Goal: Transaction & Acquisition: Book appointment/travel/reservation

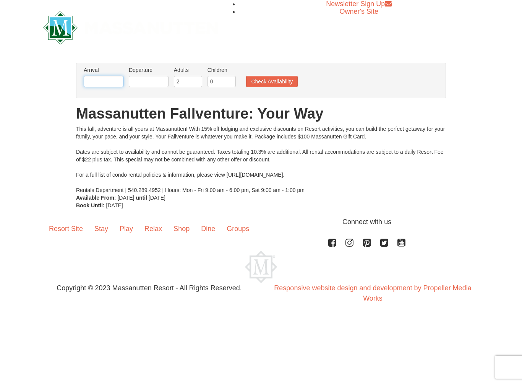
click at [111, 80] on input "text" at bounding box center [104, 81] width 40 height 11
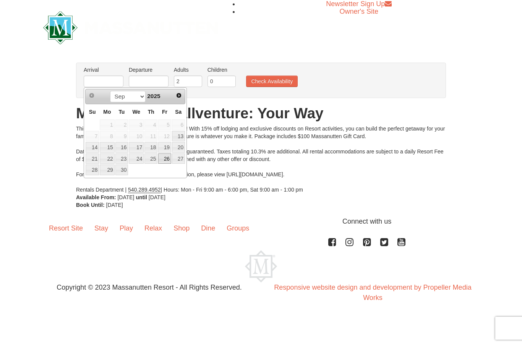
click at [170, 156] on link "26" at bounding box center [164, 159] width 13 height 11
type input "[DATE]"
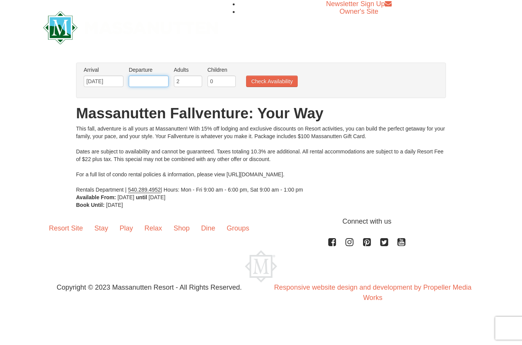
click at [149, 80] on input "text" at bounding box center [149, 81] width 40 height 11
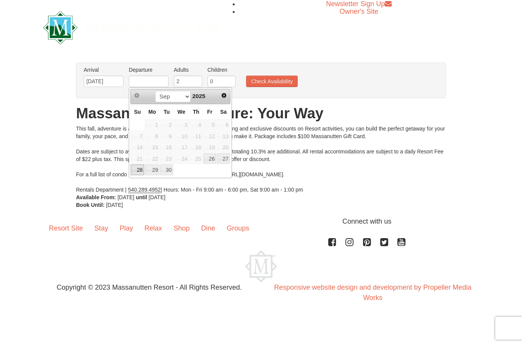
click at [139, 171] on link "28" at bounding box center [137, 170] width 13 height 11
type input "[DATE]"
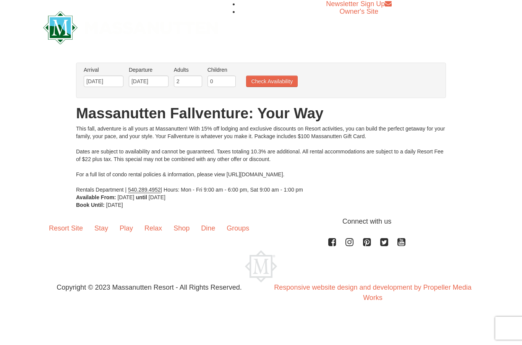
click at [276, 83] on button "Check Availability" at bounding box center [272, 81] width 52 height 11
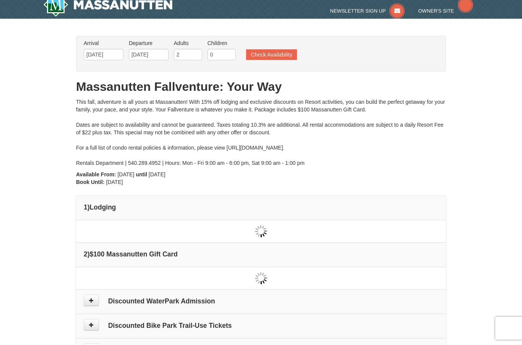
type input "[DATE]"
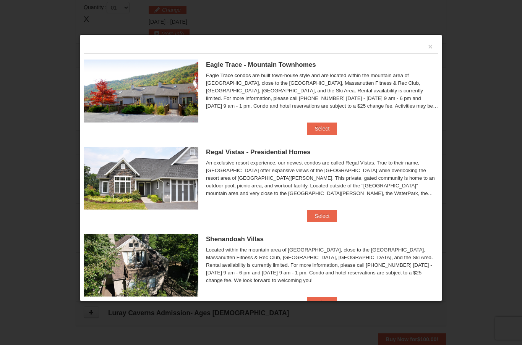
click at [431, 46] on button "×" at bounding box center [430, 47] width 5 height 8
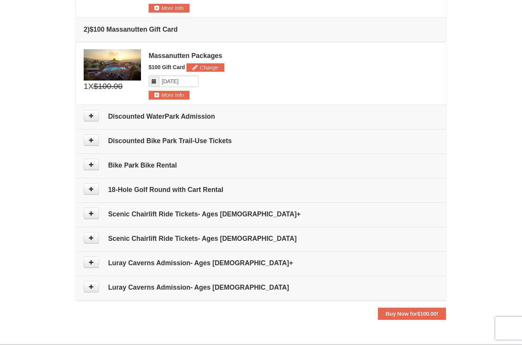
scroll to position [258, 0]
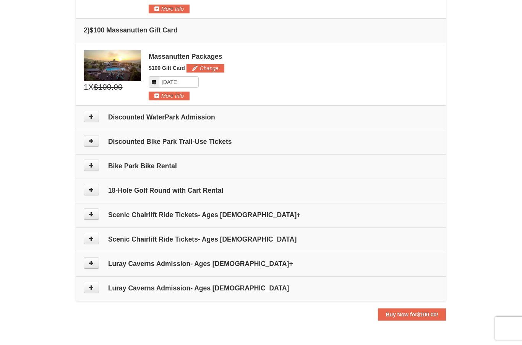
click at [210, 238] on h4 "Scenic Chairlift Ride Tickets- Ages [DEMOGRAPHIC_DATA]" at bounding box center [261, 240] width 355 height 8
click at [92, 238] on icon at bounding box center [91, 238] width 5 height 5
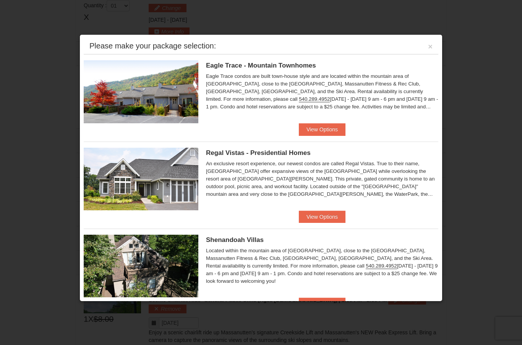
scroll to position [0, 0]
click at [332, 128] on button "View Options" at bounding box center [322, 129] width 47 height 12
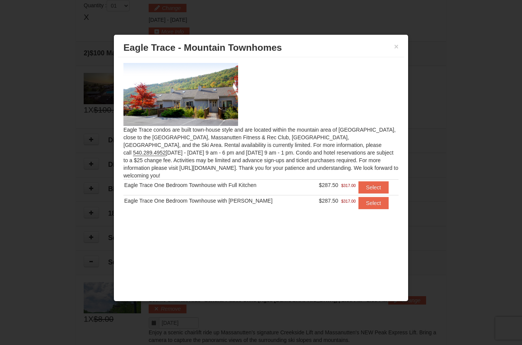
click at [395, 46] on button "×" at bounding box center [396, 47] width 5 height 8
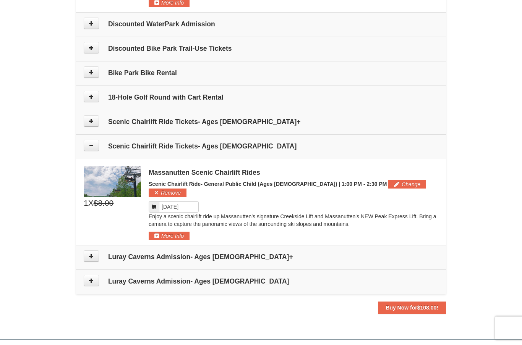
scroll to position [344, 0]
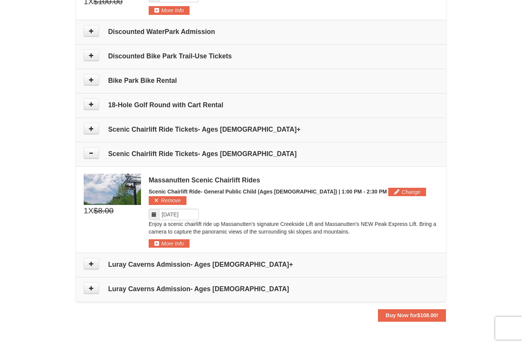
click at [230, 182] on div "Massanutten Scenic Chairlift Rides" at bounding box center [294, 181] width 290 height 8
click at [108, 201] on img at bounding box center [112, 189] width 57 height 31
click at [406, 310] on button "Buy Now for $108.00 !" at bounding box center [412, 315] width 68 height 12
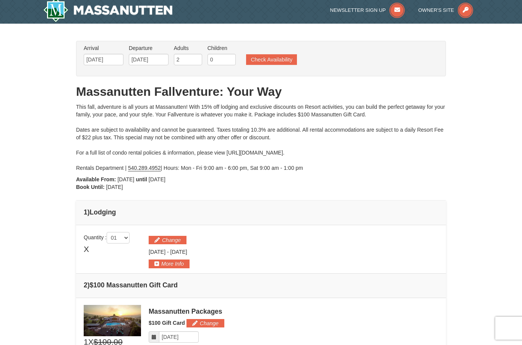
scroll to position [18, 0]
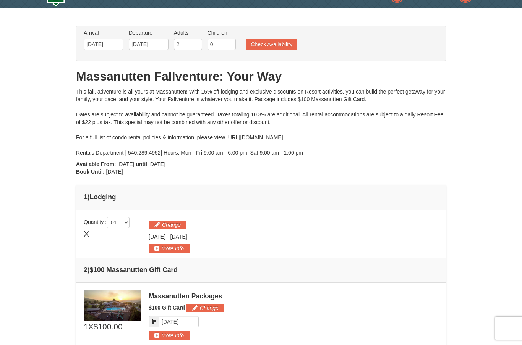
click at [280, 42] on button "Check Availability" at bounding box center [271, 44] width 51 height 11
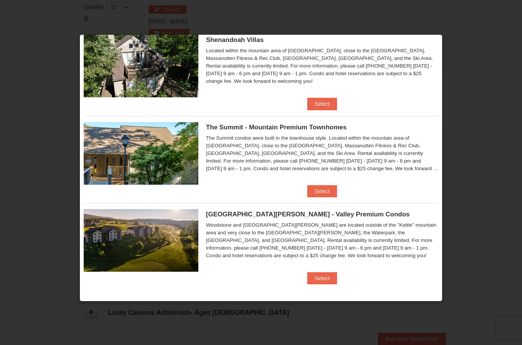
scroll to position [199, 0]
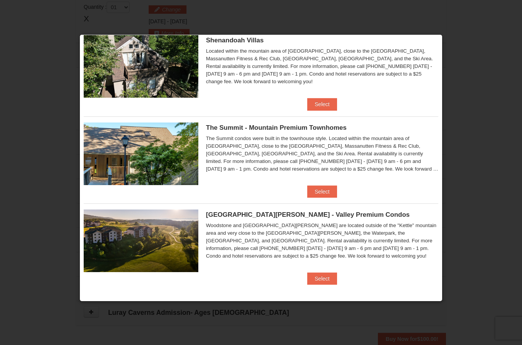
click at [327, 279] on button "Select" at bounding box center [322, 279] width 30 height 12
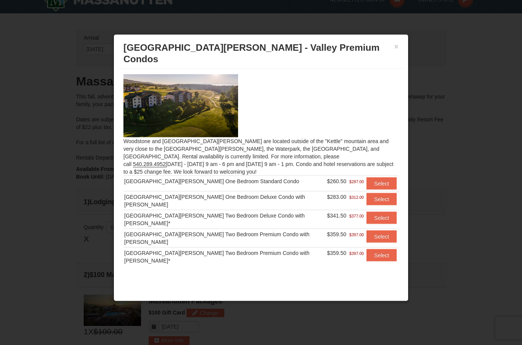
scroll to position [0, 0]
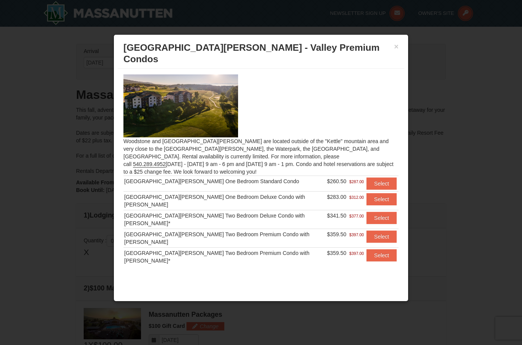
click at [404, 44] on div "× Woodstone Meadows - Valley Premium Condos Woodstone and Woodstone Casa de Cam…" at bounding box center [260, 167] width 295 height 267
click at [398, 43] on button "×" at bounding box center [396, 47] width 5 height 8
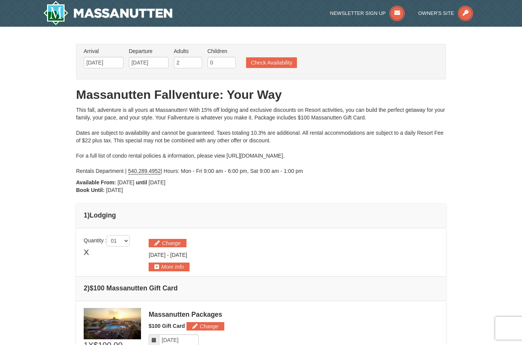
click at [282, 63] on button "Check Availability" at bounding box center [271, 62] width 51 height 11
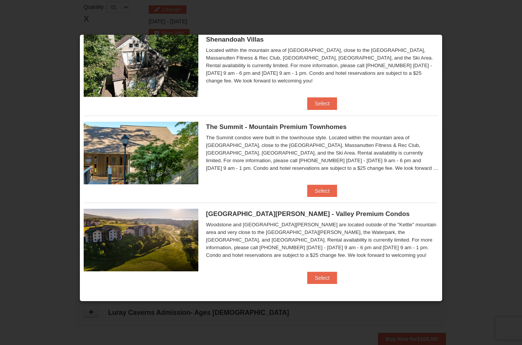
scroll to position [199, 0]
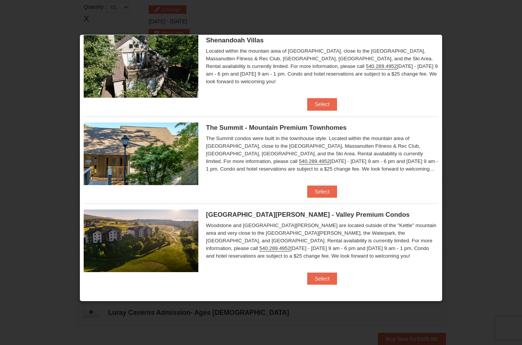
click at [322, 187] on button "Select" at bounding box center [322, 192] width 30 height 12
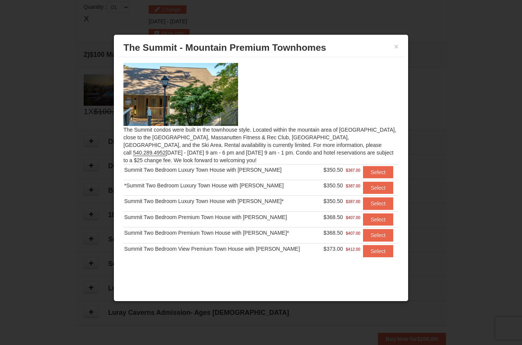
click at [397, 47] on button "×" at bounding box center [396, 47] width 5 height 8
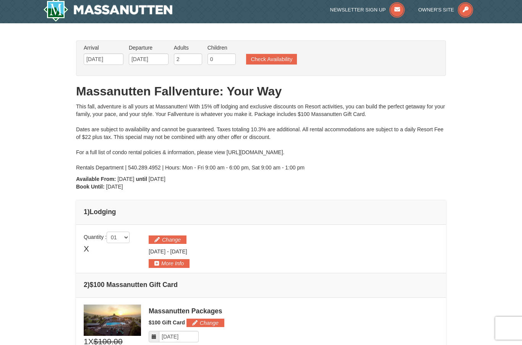
scroll to position [0, 0]
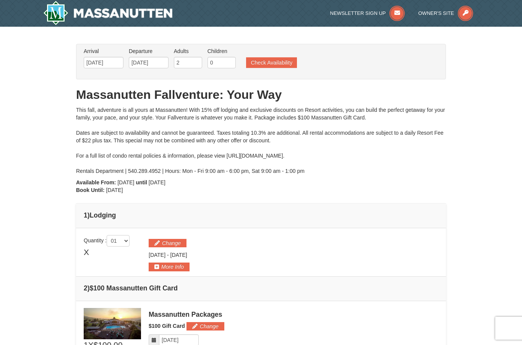
click at [278, 60] on button "Check Availability" at bounding box center [271, 62] width 51 height 11
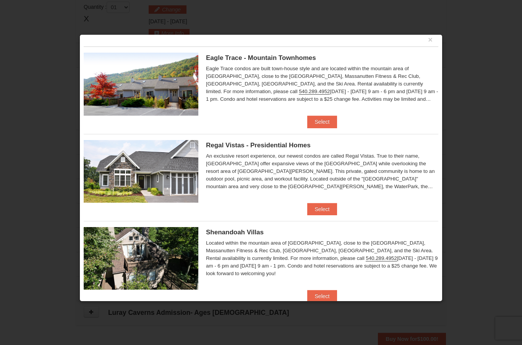
scroll to position [3, 0]
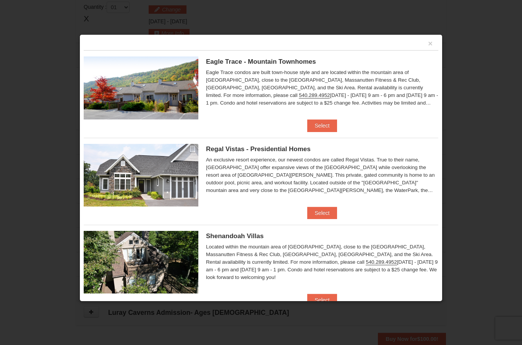
click at [321, 125] on button "Select" at bounding box center [322, 126] width 30 height 12
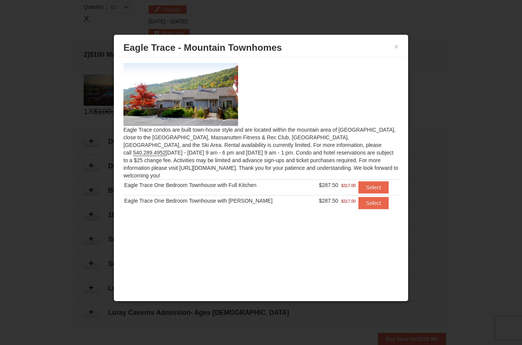
click at [395, 46] on button "×" at bounding box center [396, 47] width 5 height 8
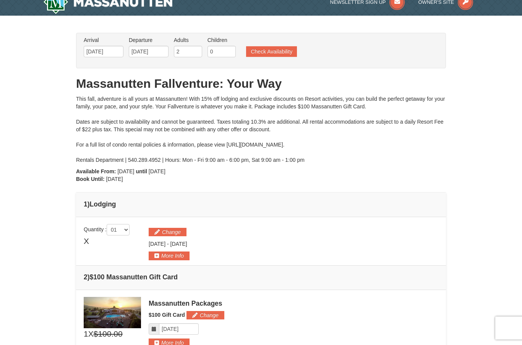
scroll to position [0, 0]
